Goal: Task Accomplishment & Management: Manage account settings

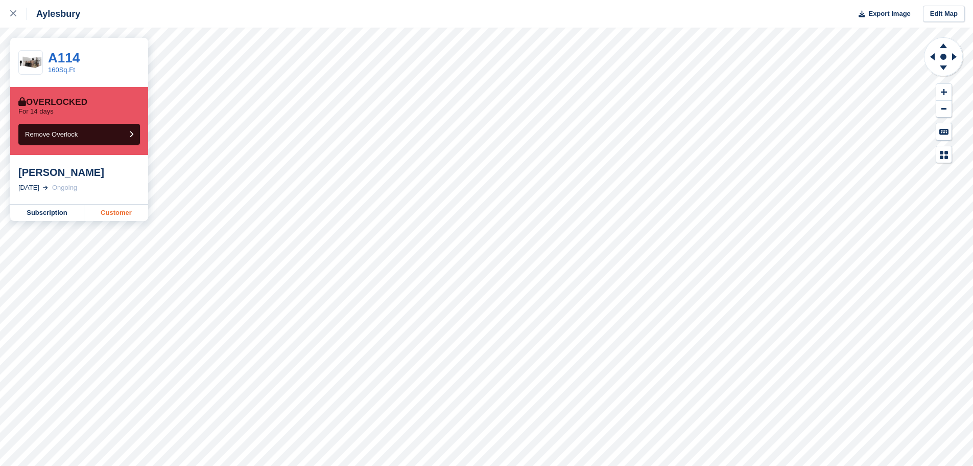
click at [105, 215] on link "Customer" at bounding box center [116, 212] width 64 height 16
click at [115, 212] on link "Customer" at bounding box center [116, 212] width 64 height 16
click at [108, 212] on link "Customer" at bounding box center [116, 212] width 64 height 16
click at [109, 206] on link "Customer" at bounding box center [116, 212] width 64 height 16
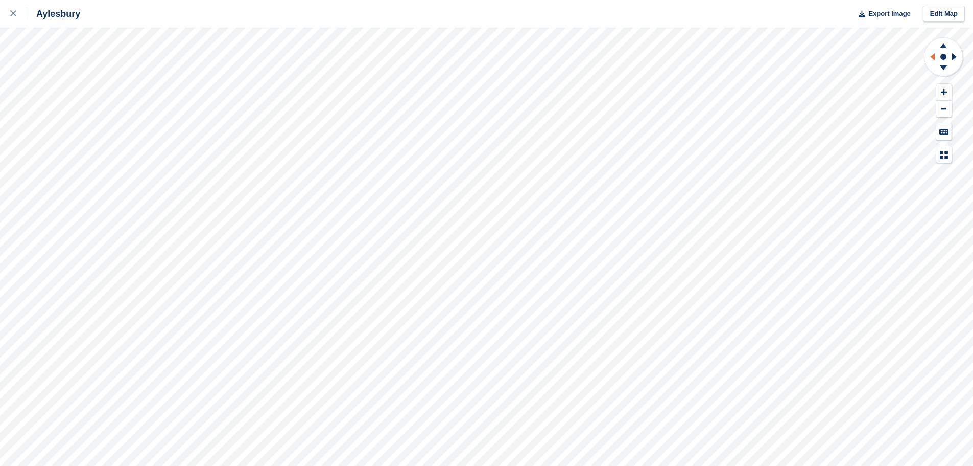
click at [933, 57] on icon at bounding box center [933, 56] width 5 height 7
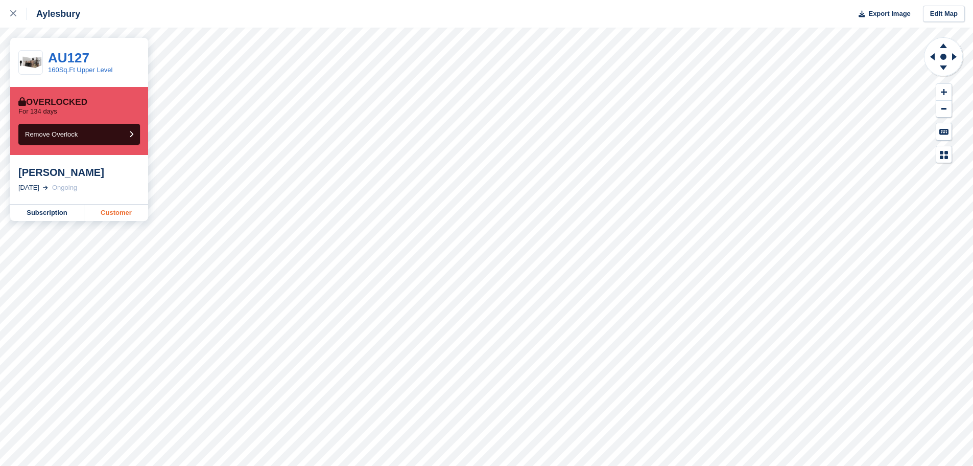
click at [104, 212] on link "Customer" at bounding box center [116, 212] width 64 height 16
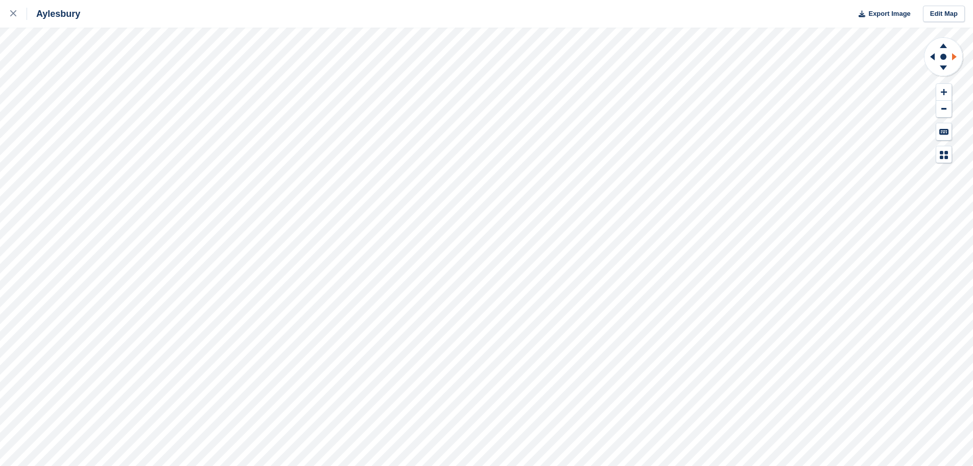
click at [952, 58] on icon at bounding box center [956, 56] width 13 height 27
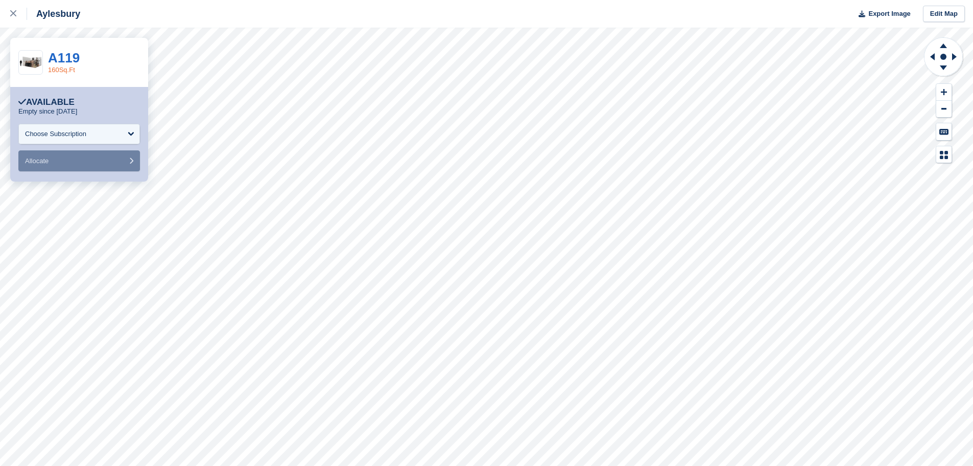
click at [66, 66] on link "160Sq.Ft" at bounding box center [61, 70] width 27 height 8
click at [58, 67] on link "160Sq.Ft With Power" at bounding box center [79, 70] width 63 height 8
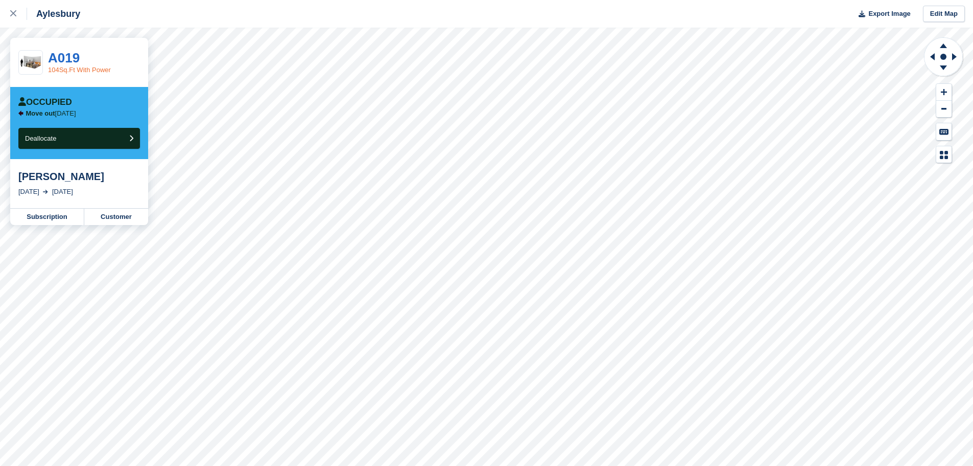
click at [88, 66] on link "104Sq.Ft With Power" at bounding box center [79, 70] width 63 height 8
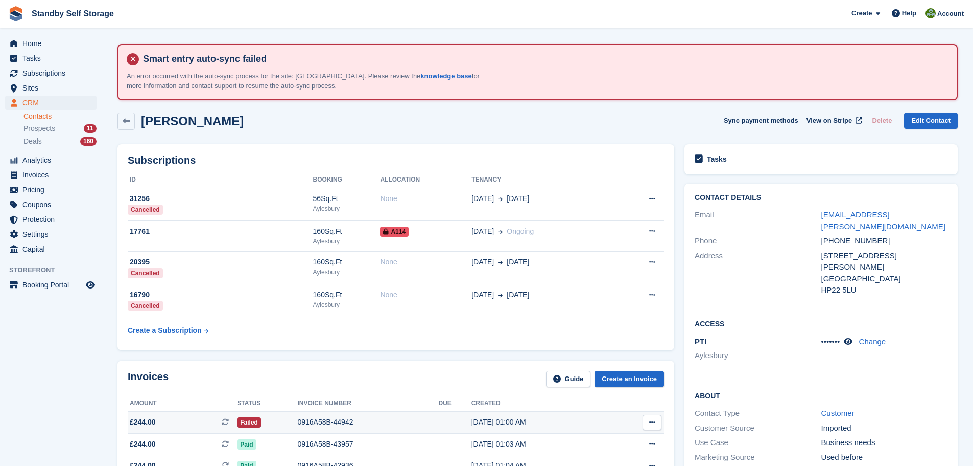
click at [332, 418] on div "0916A58B-44942" at bounding box center [367, 421] width 141 height 11
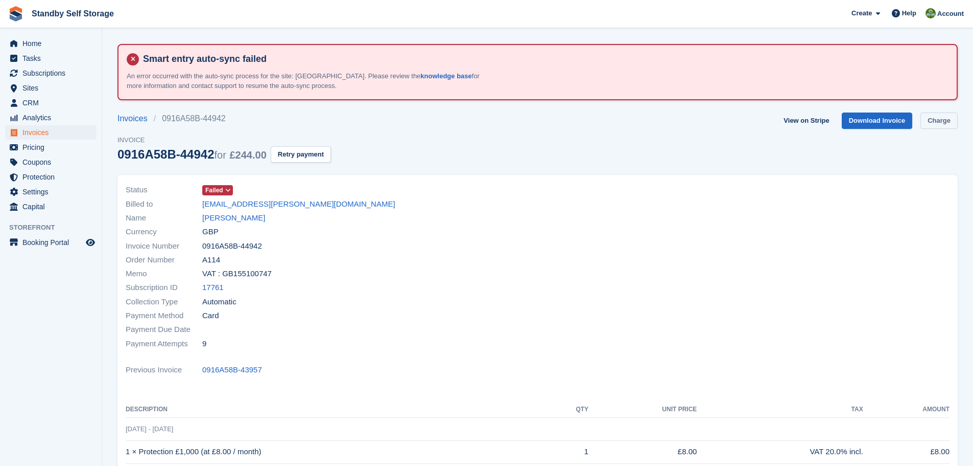
click at [938, 125] on link "Charge" at bounding box center [939, 120] width 37 height 17
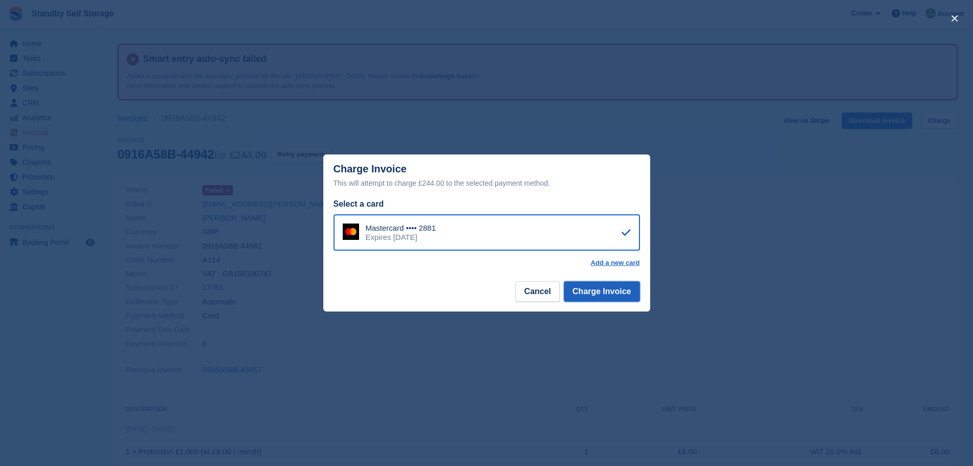
click at [586, 289] on button "Charge Invoice" at bounding box center [602, 291] width 76 height 20
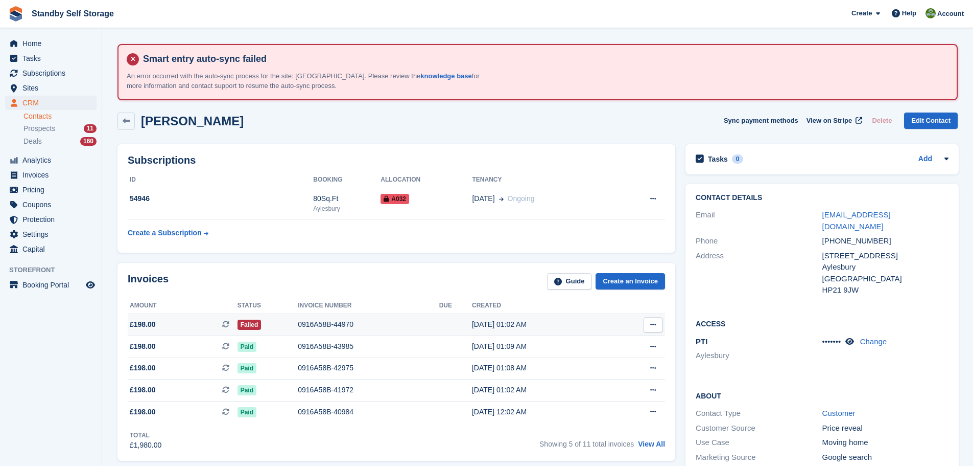
click at [333, 322] on div "0916A58B-44970" at bounding box center [369, 324] width 142 height 11
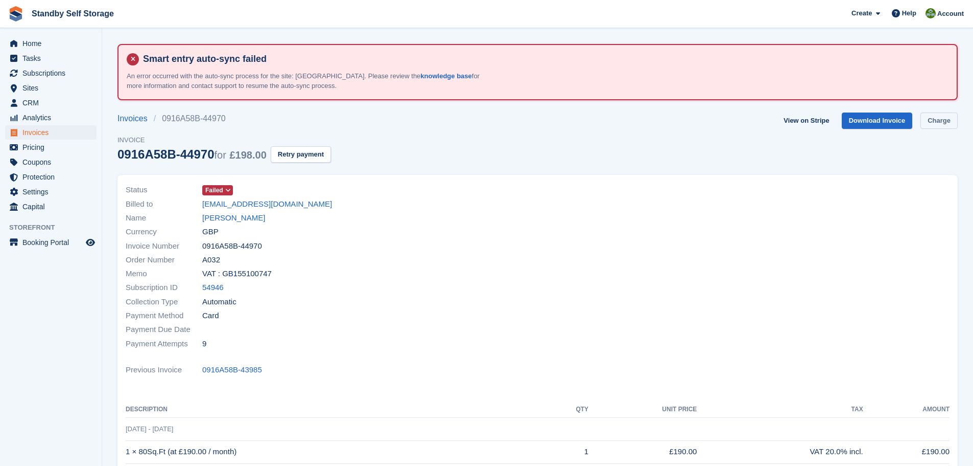
click at [928, 119] on link "Charge" at bounding box center [939, 120] width 37 height 17
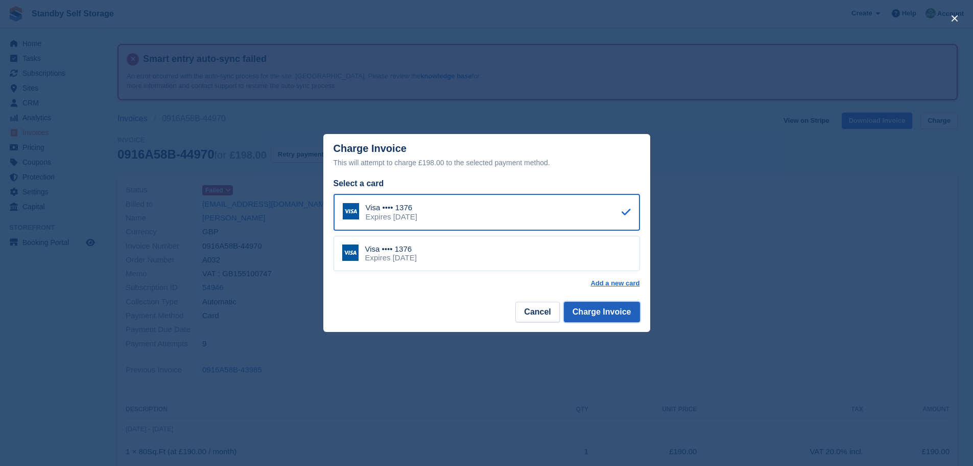
click at [589, 310] on button "Charge Invoice" at bounding box center [602, 312] width 76 height 20
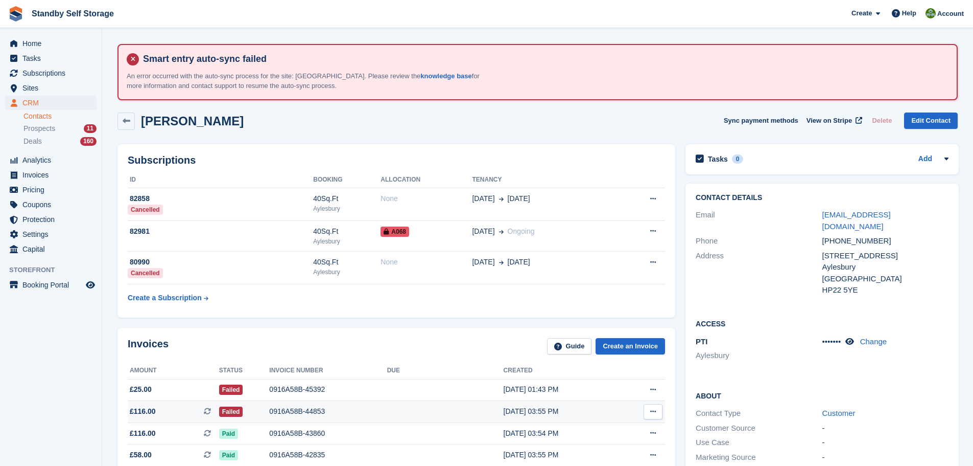
click at [297, 410] on div "0916A58B-44853" at bounding box center [328, 411] width 118 height 11
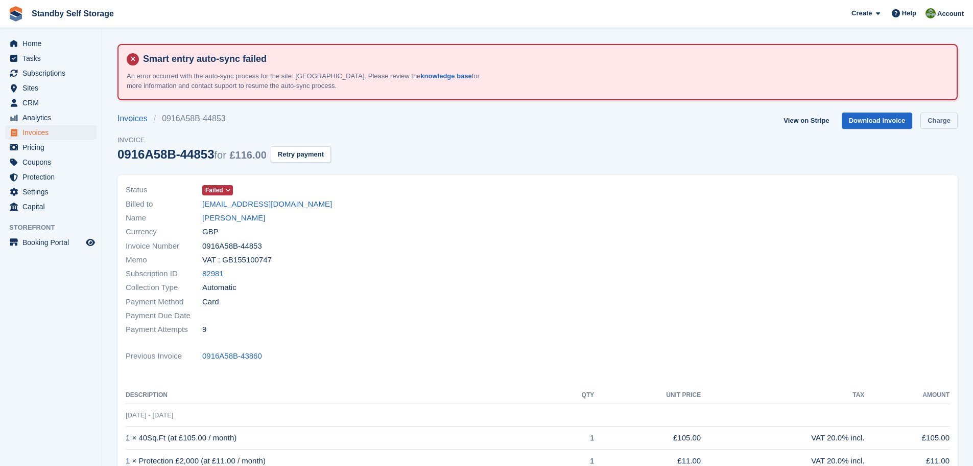
click at [935, 121] on link "Charge" at bounding box center [939, 120] width 37 height 17
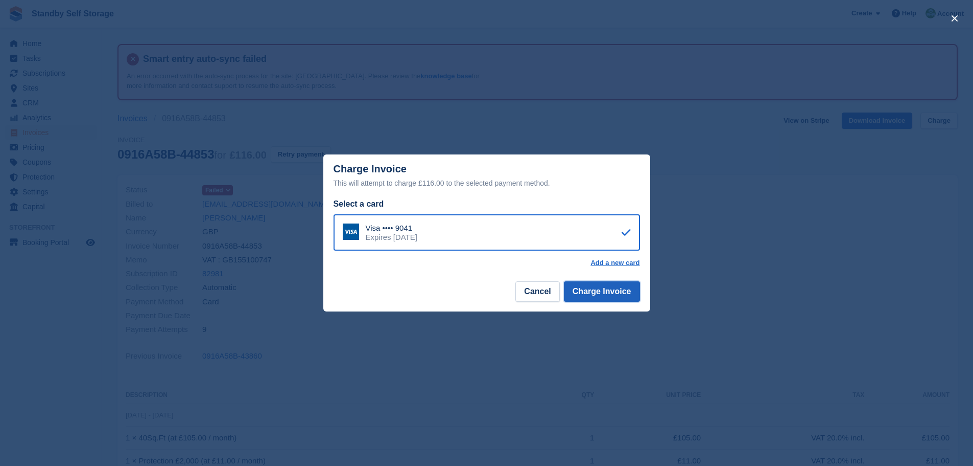
click at [576, 291] on button "Charge Invoice" at bounding box center [602, 291] width 76 height 20
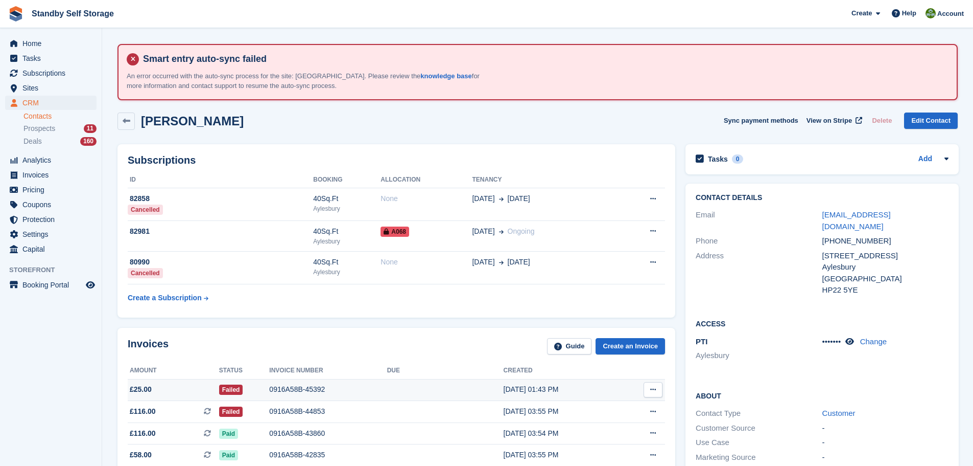
click at [303, 387] on div "0916A58B-45392" at bounding box center [328, 389] width 118 height 11
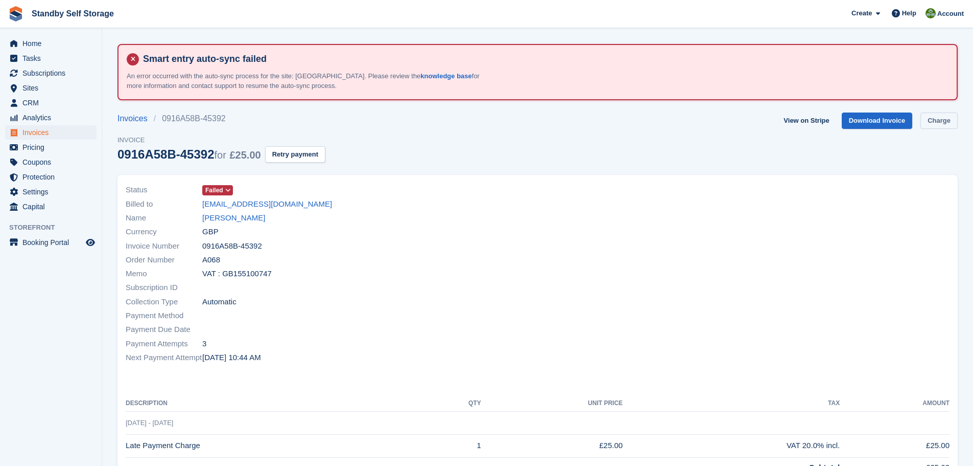
click at [934, 120] on link "Charge" at bounding box center [939, 120] width 37 height 17
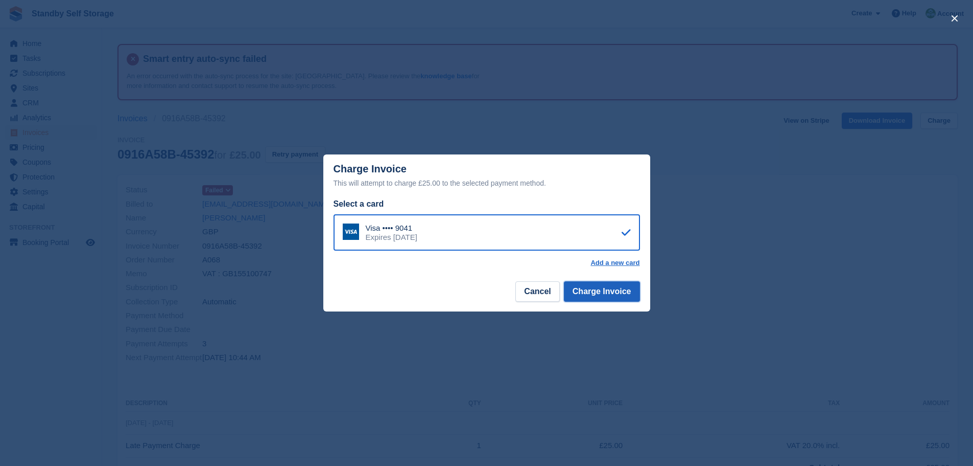
click at [605, 296] on button "Charge Invoice" at bounding box center [602, 291] width 76 height 20
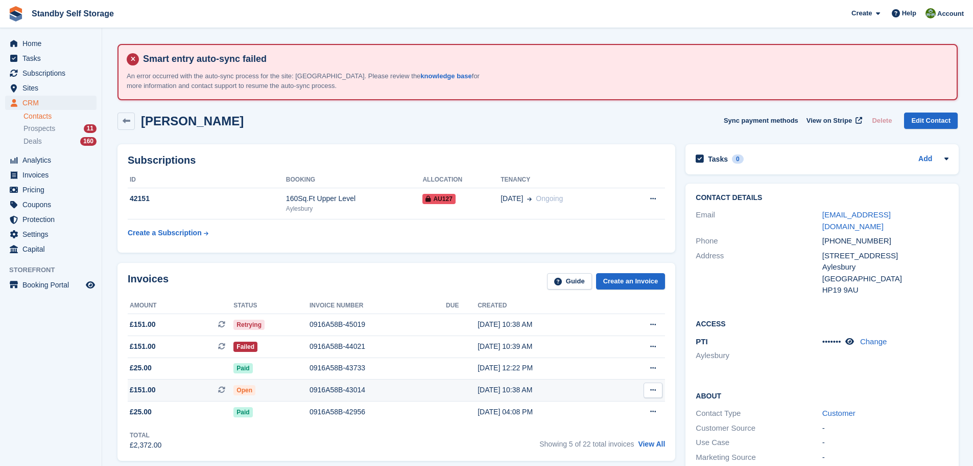
click at [321, 388] on div "0916A58B-43014" at bounding box center [378, 389] width 136 height 11
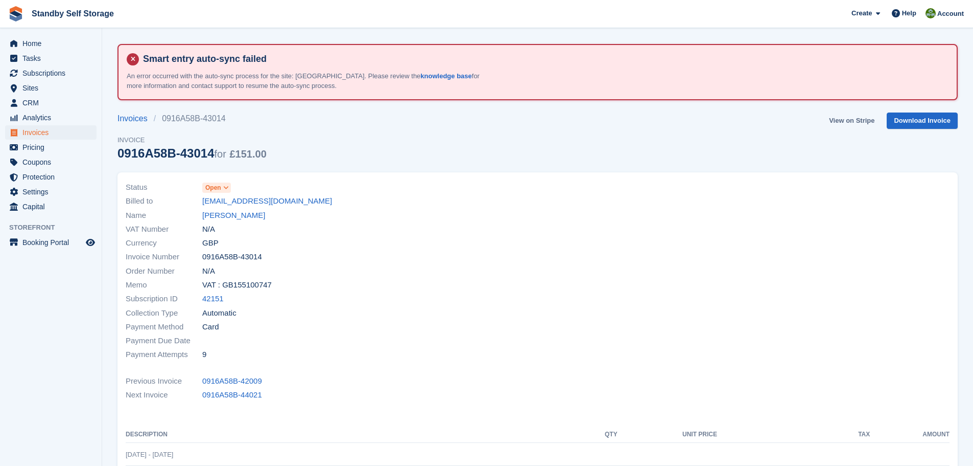
click at [851, 122] on link "View on Stripe" at bounding box center [852, 120] width 54 height 17
